Goal: Task Accomplishment & Management: Use online tool/utility

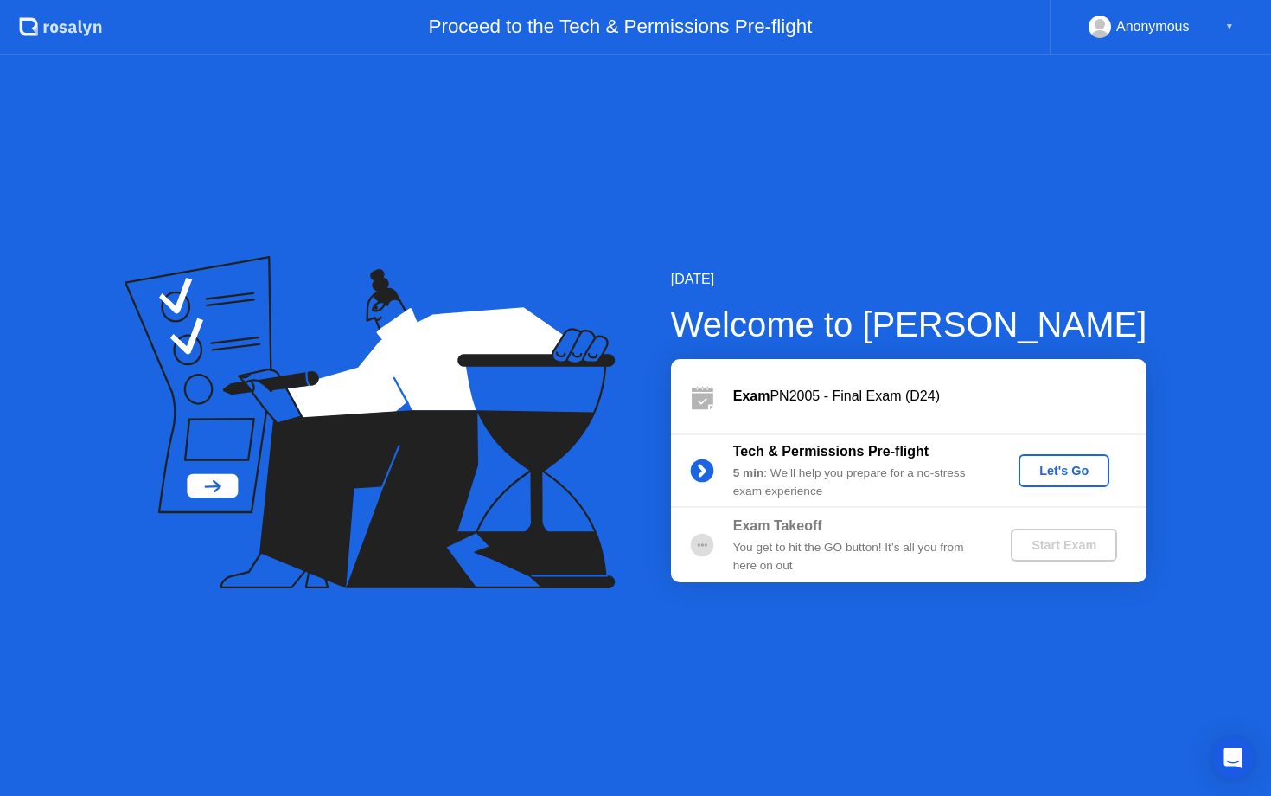
click at [1056, 466] on div "Let's Go" at bounding box center [1064, 471] width 77 height 14
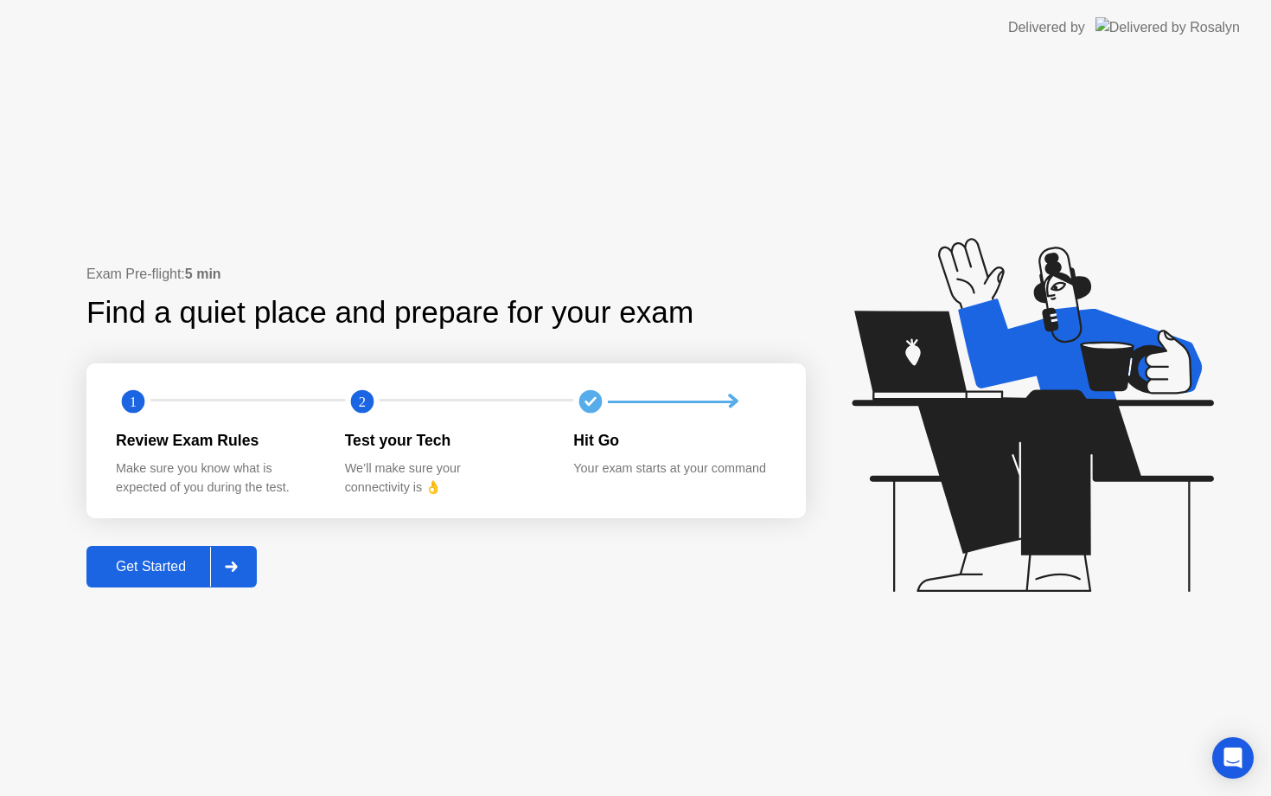
click at [180, 566] on div "Get Started" at bounding box center [151, 567] width 118 height 16
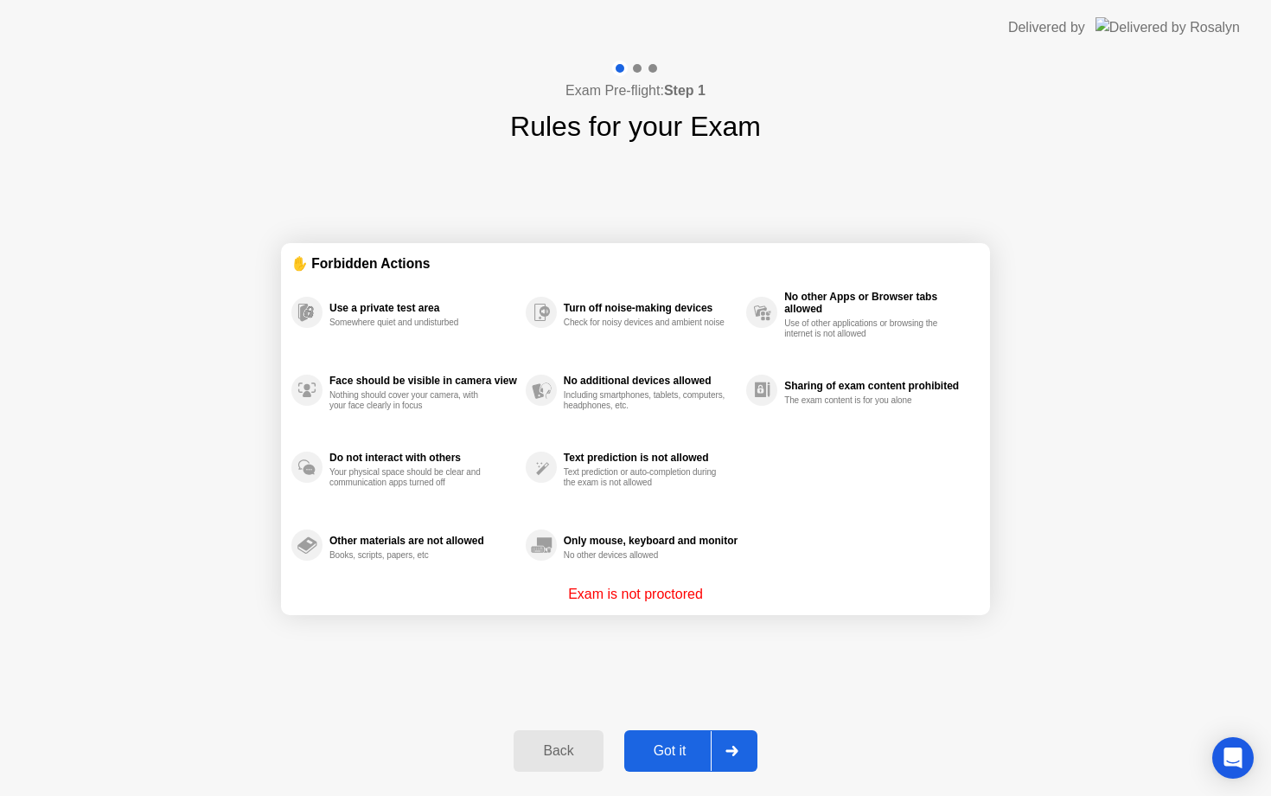
click at [689, 751] on div "Got it" at bounding box center [670, 751] width 81 height 16
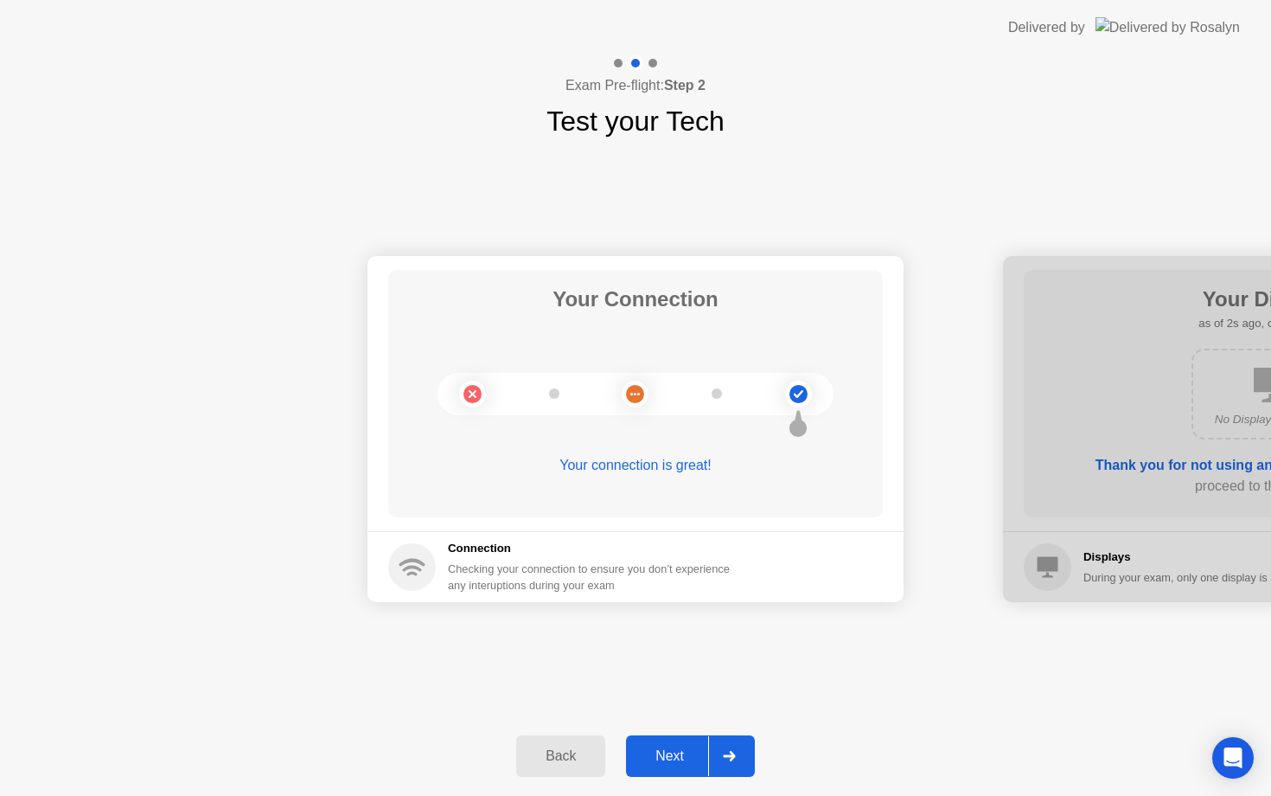
click at [689, 751] on div "Next" at bounding box center [669, 756] width 77 height 16
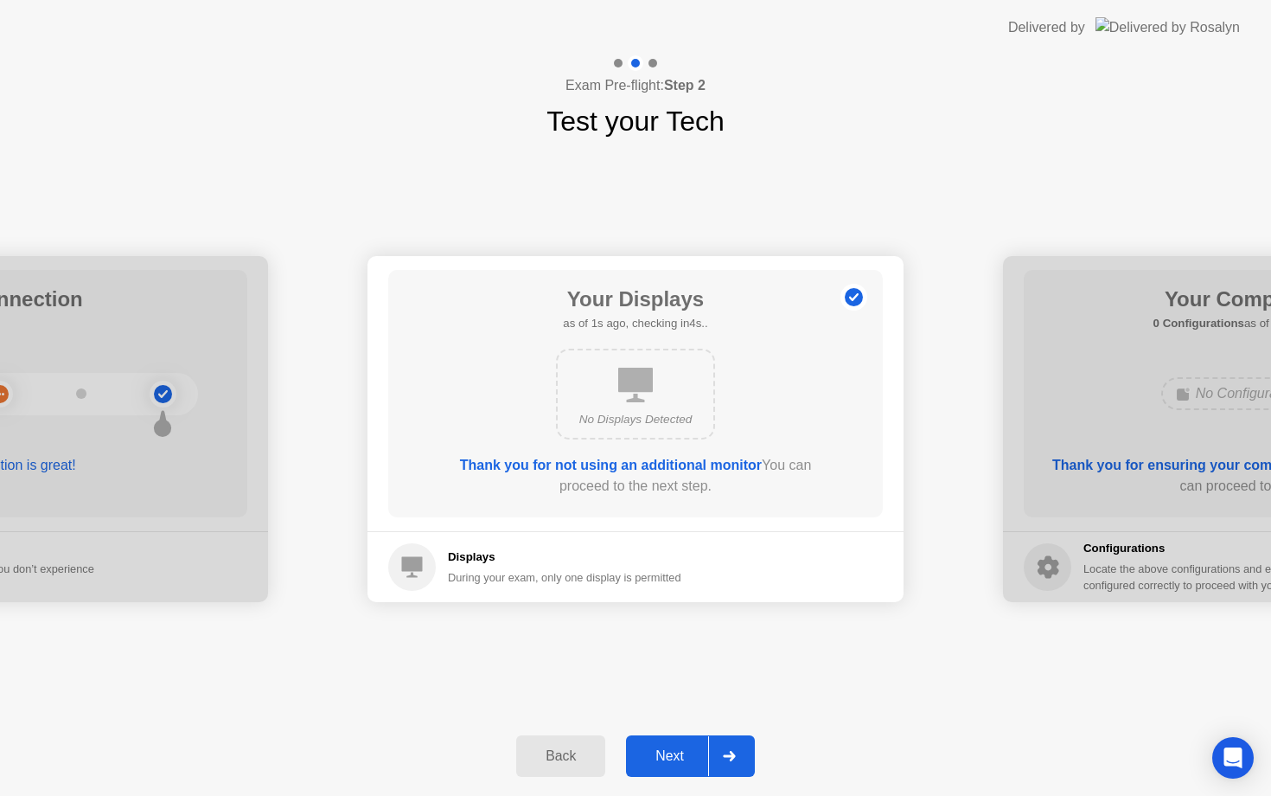
click at [689, 751] on div "Next" at bounding box center [669, 756] width 77 height 16
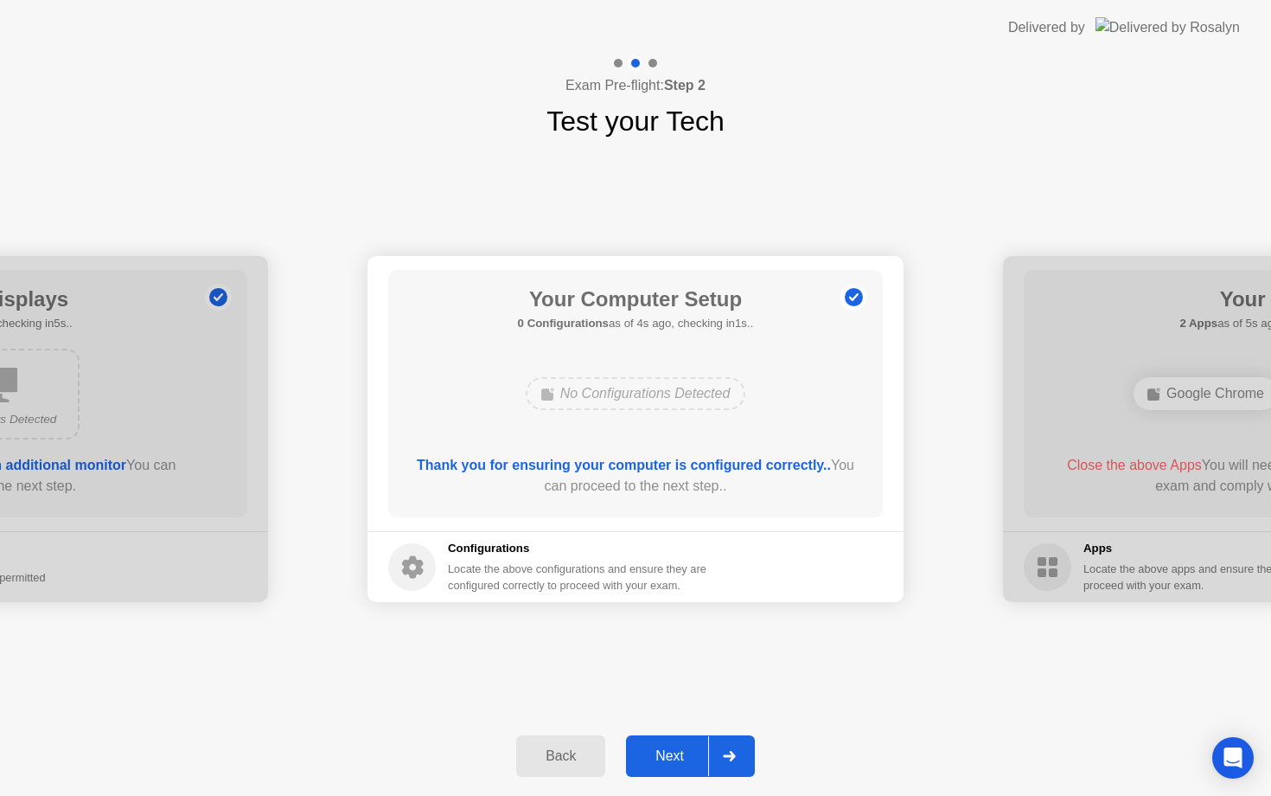
click at [689, 751] on div "Next" at bounding box center [669, 756] width 77 height 16
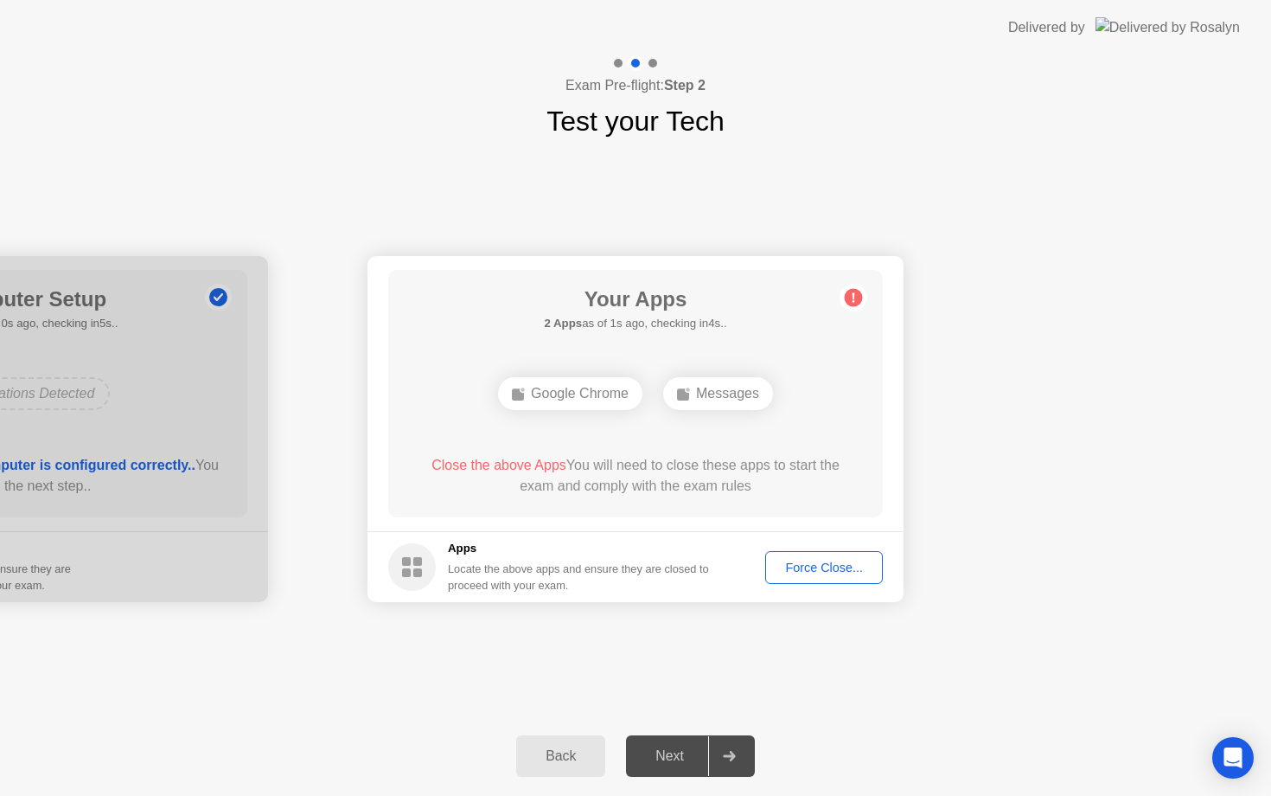
click at [803, 572] on div "Force Close..." at bounding box center [824, 567] width 106 height 14
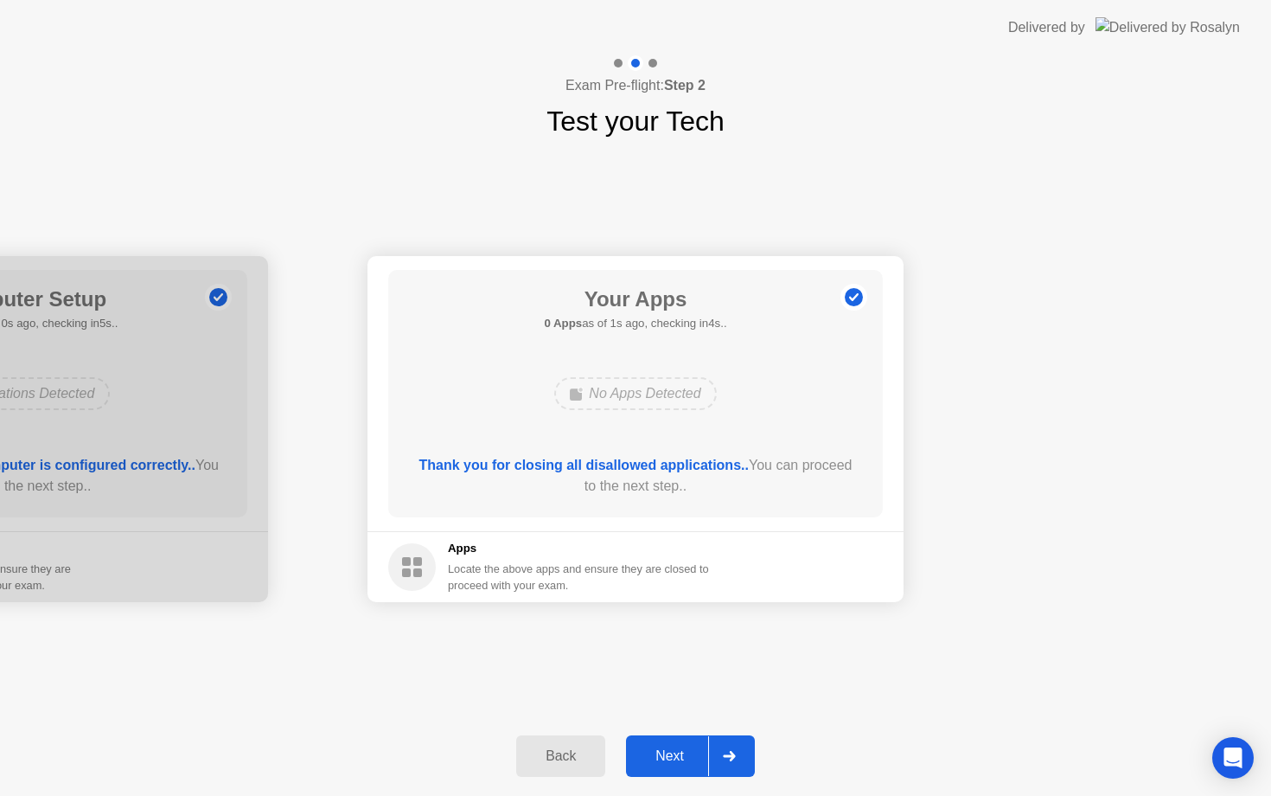
click at [675, 751] on div "Next" at bounding box center [669, 756] width 77 height 16
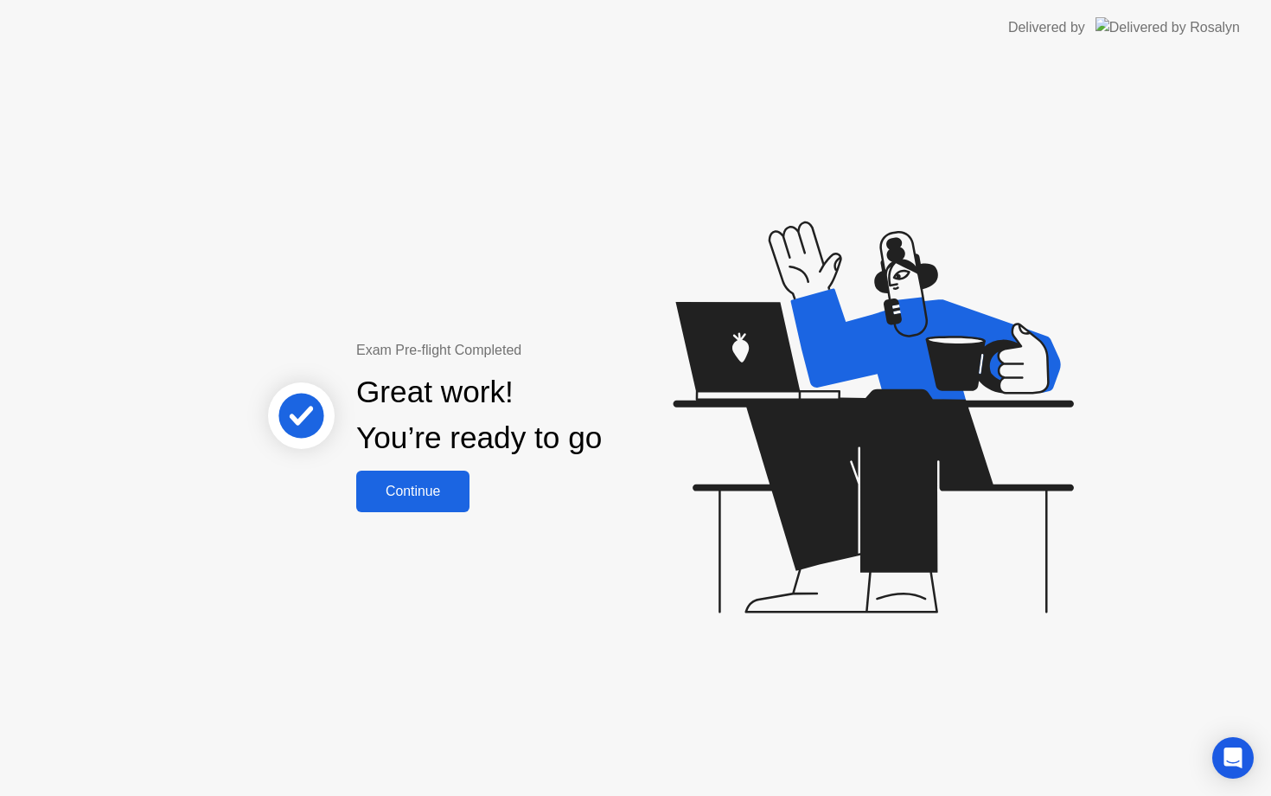
click at [437, 487] on div "Continue" at bounding box center [412, 491] width 103 height 16
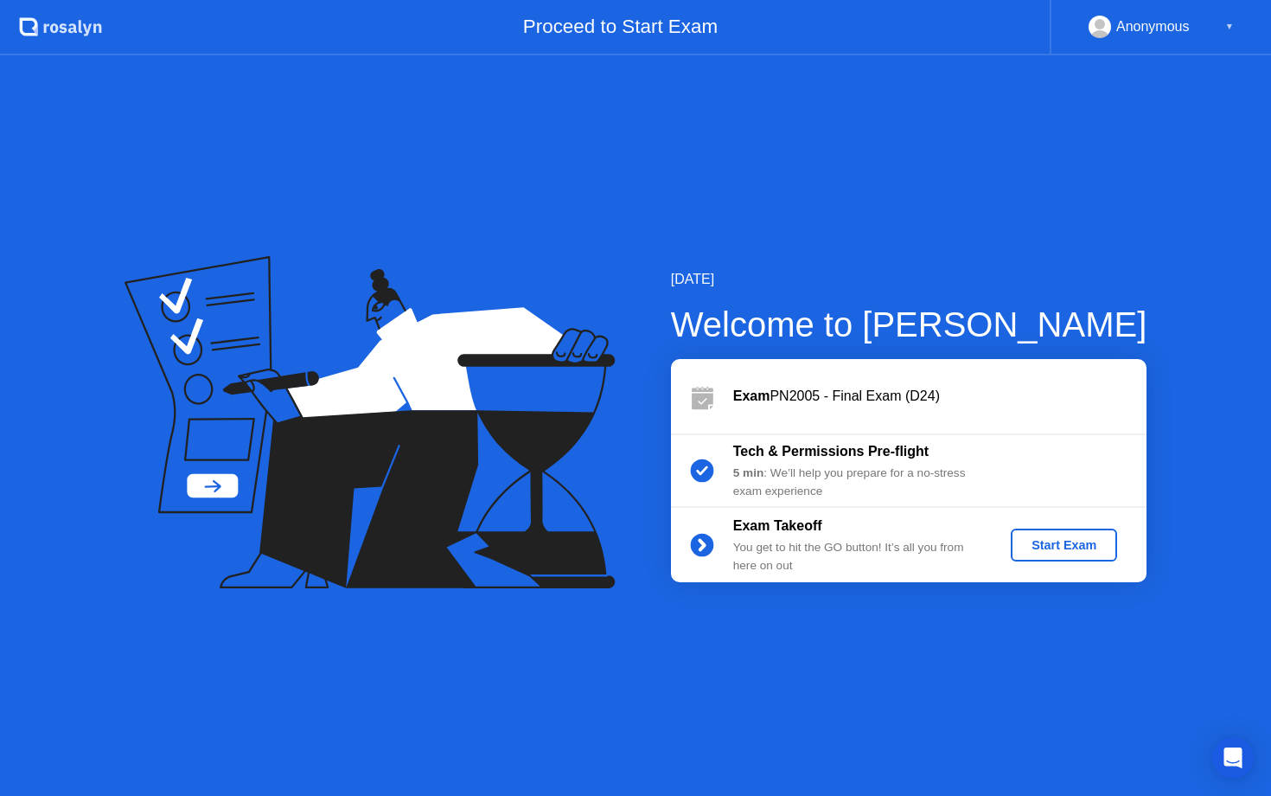
click at [1078, 544] on div "Start Exam" at bounding box center [1064, 545] width 93 height 14
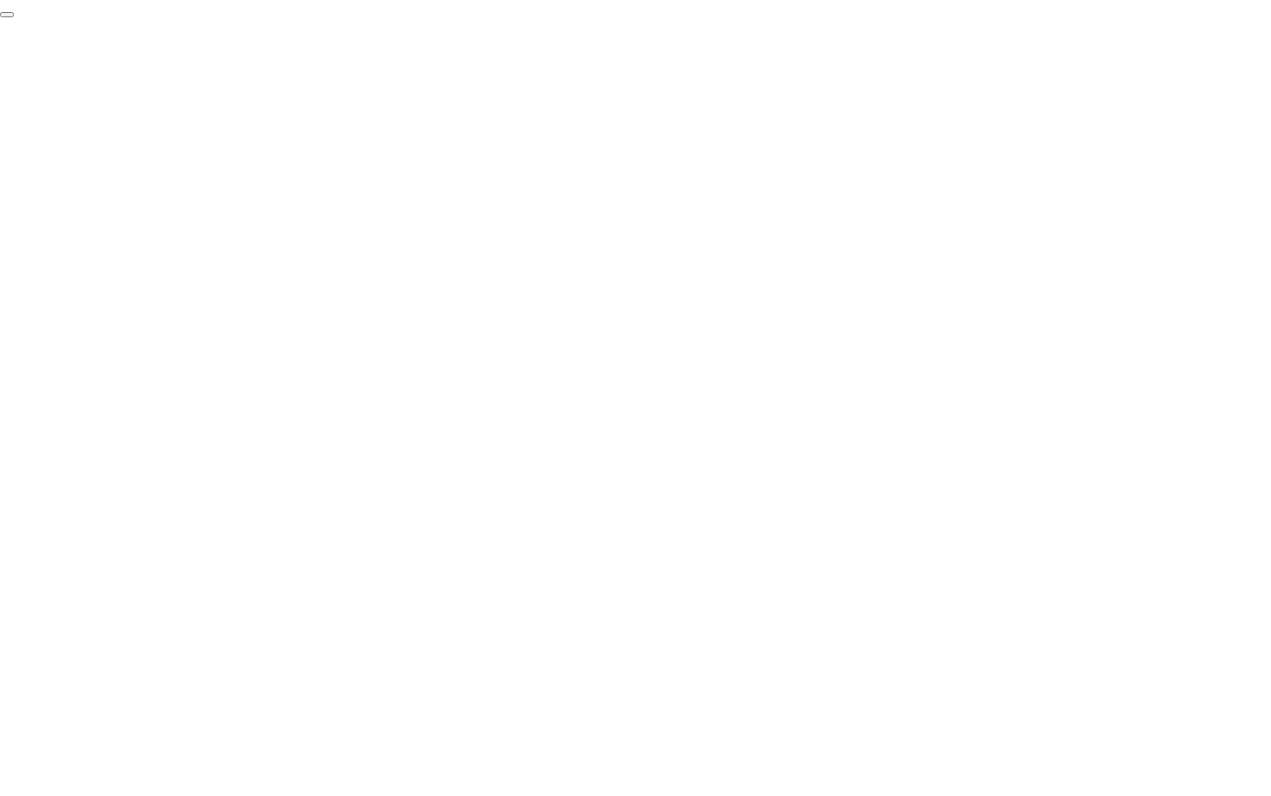
click div "End Proctoring Session"
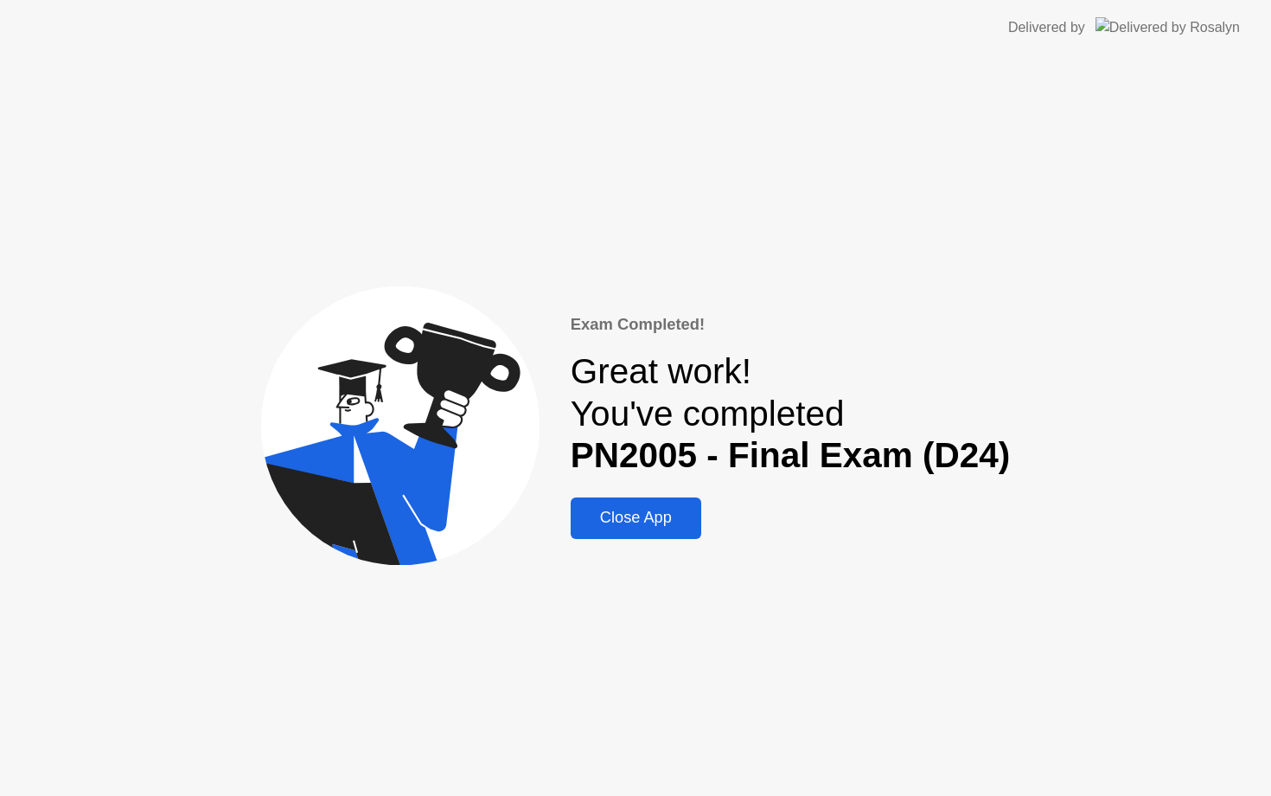
click at [654, 516] on div "Close App" at bounding box center [636, 517] width 120 height 18
